Goal: Navigation & Orientation: Go to known website

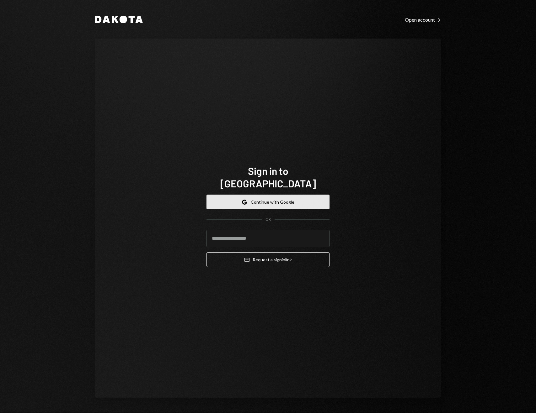
click at [285, 198] on button "Google Continue with Google" at bounding box center [267, 202] width 123 height 15
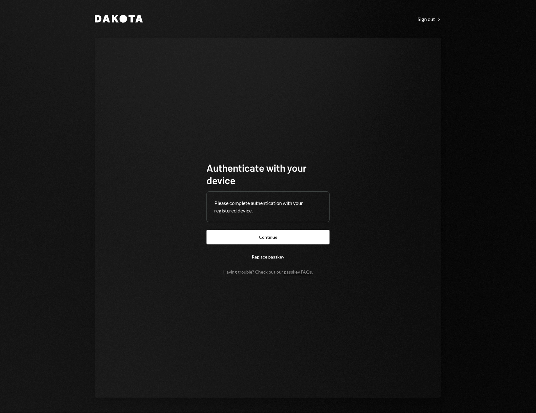
click at [303, 235] on button "Continue" at bounding box center [267, 237] width 123 height 15
